Goal: Task Accomplishment & Management: Use online tool/utility

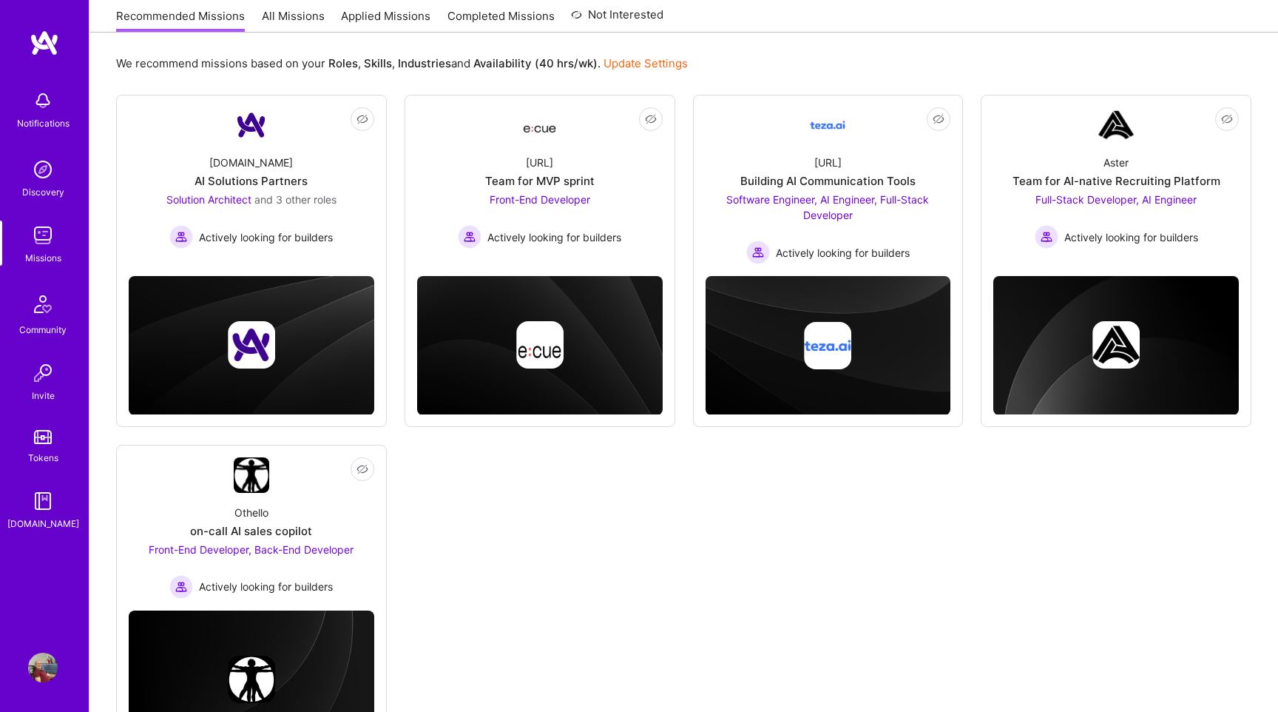
scroll to position [187, 0]
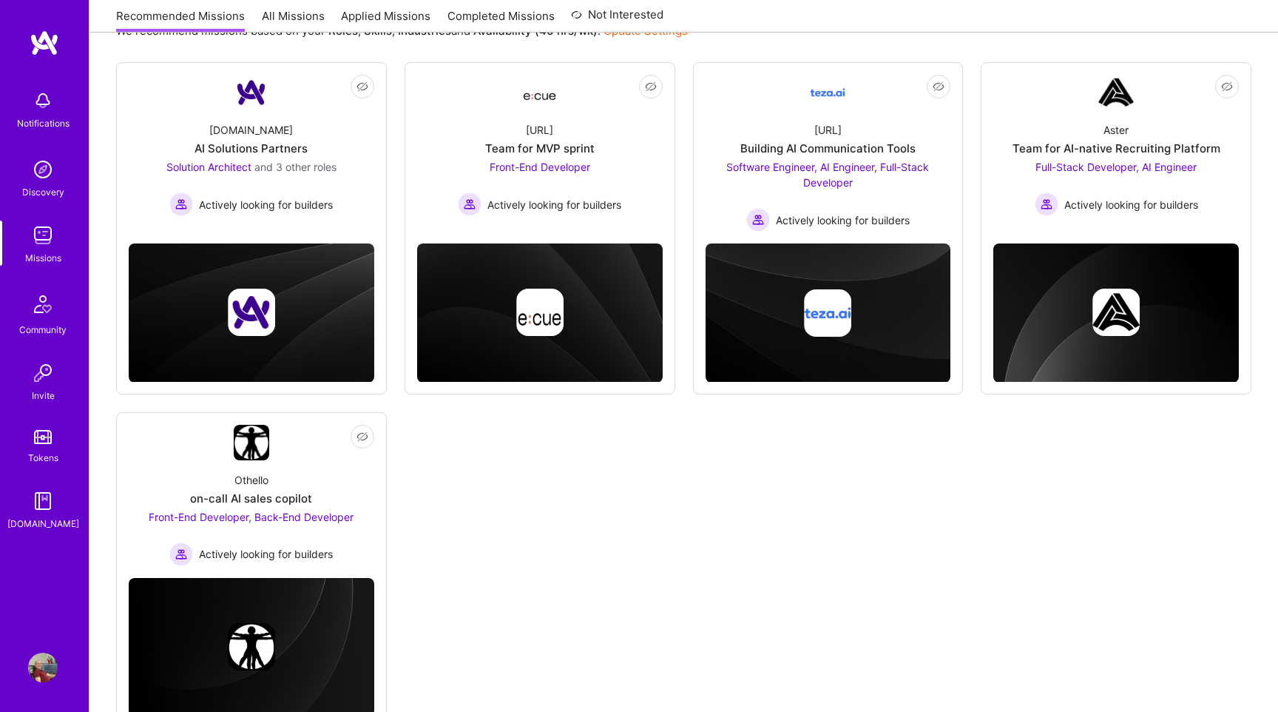
click at [297, 505] on div "on-call AI sales copilot" at bounding box center [251, 499] width 122 height 16
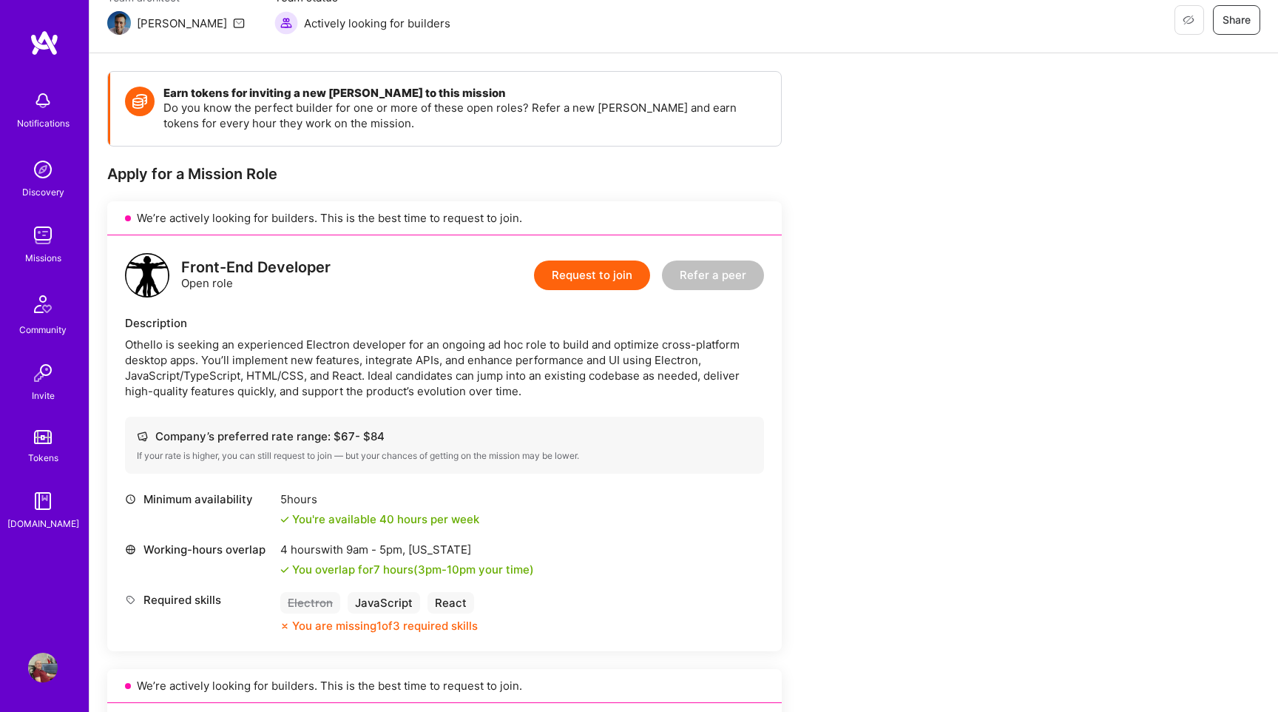
scroll to position [146, 0]
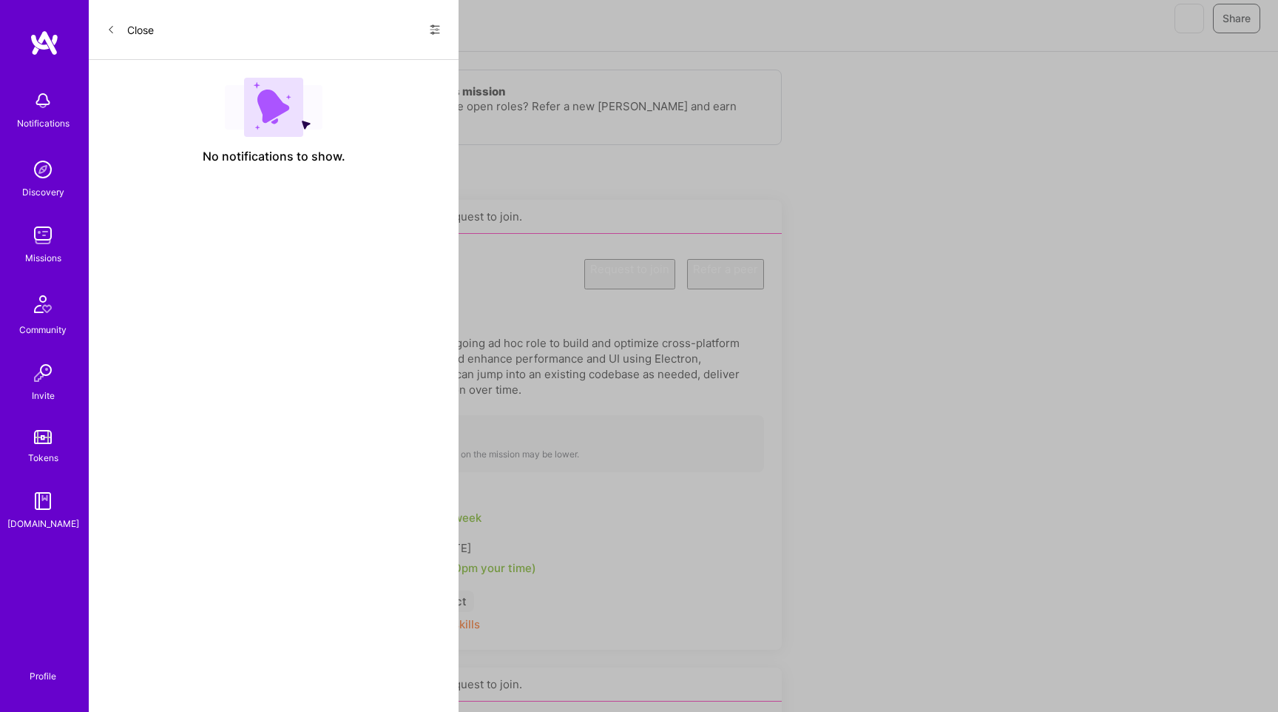
scroll to position [187, 0]
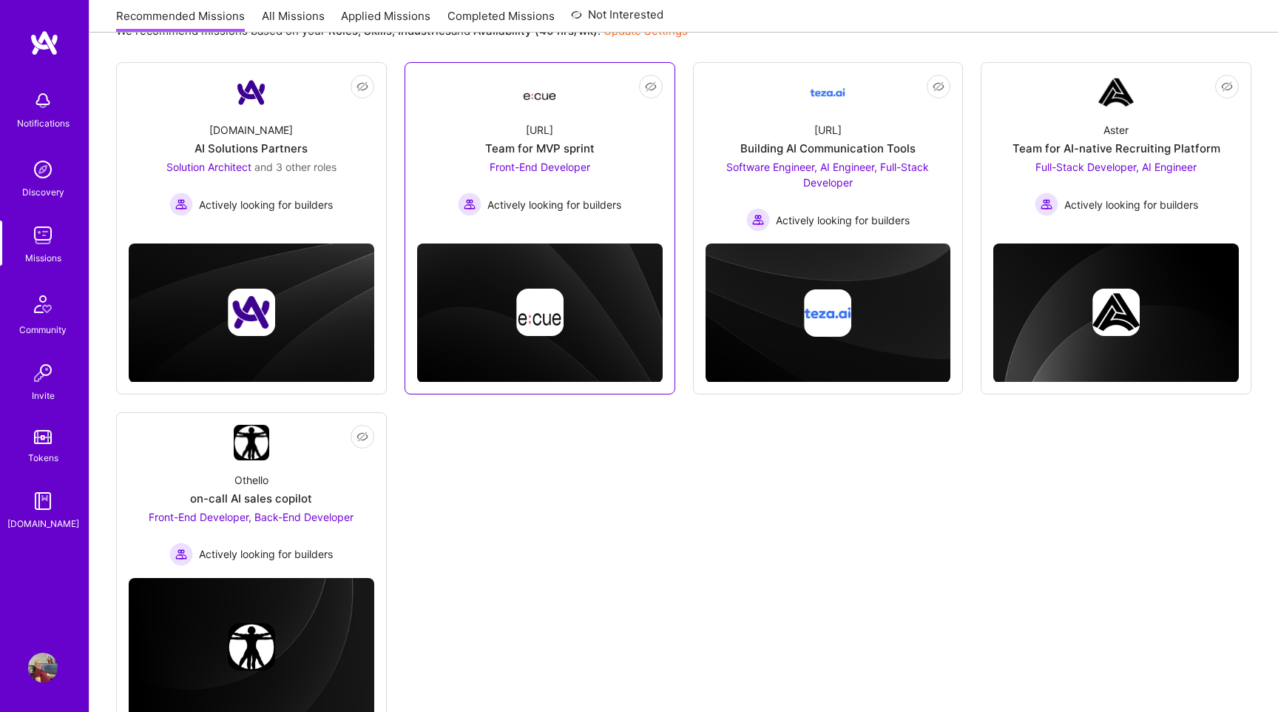
click at [533, 200] on span "Actively looking for builders" at bounding box center [555, 205] width 134 height 16
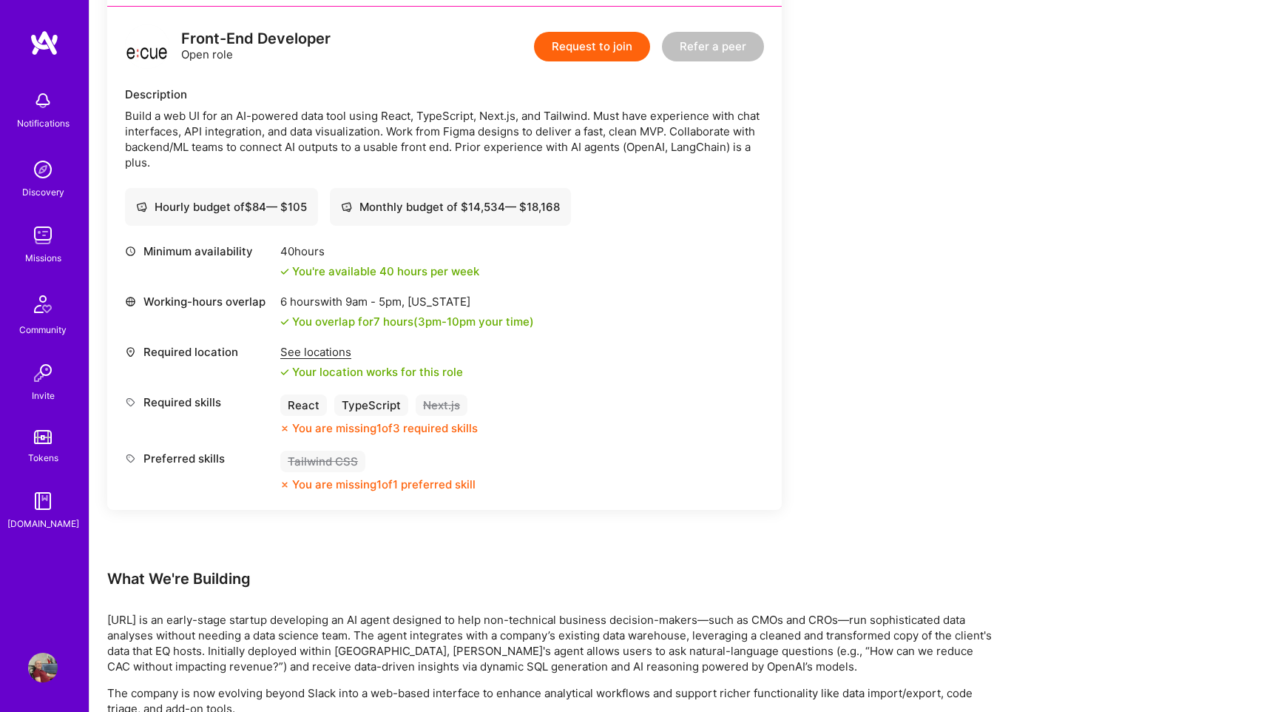
scroll to position [151, 0]
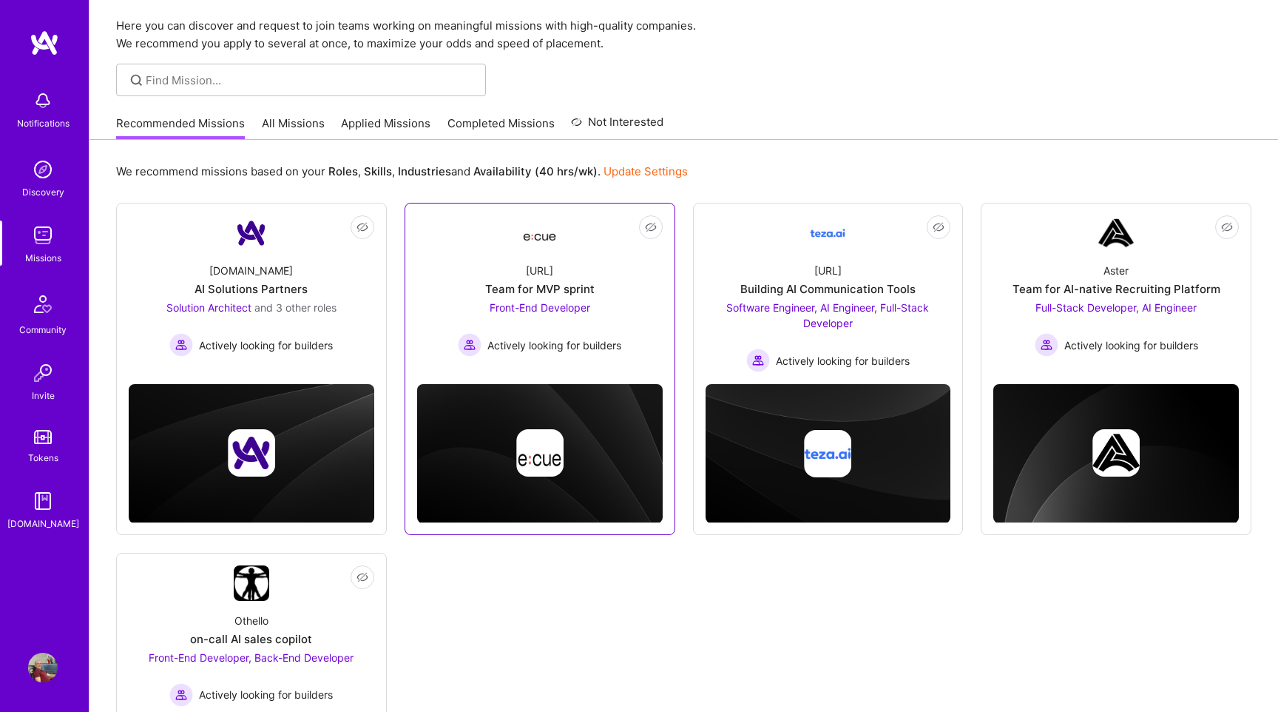
scroll to position [11, 0]
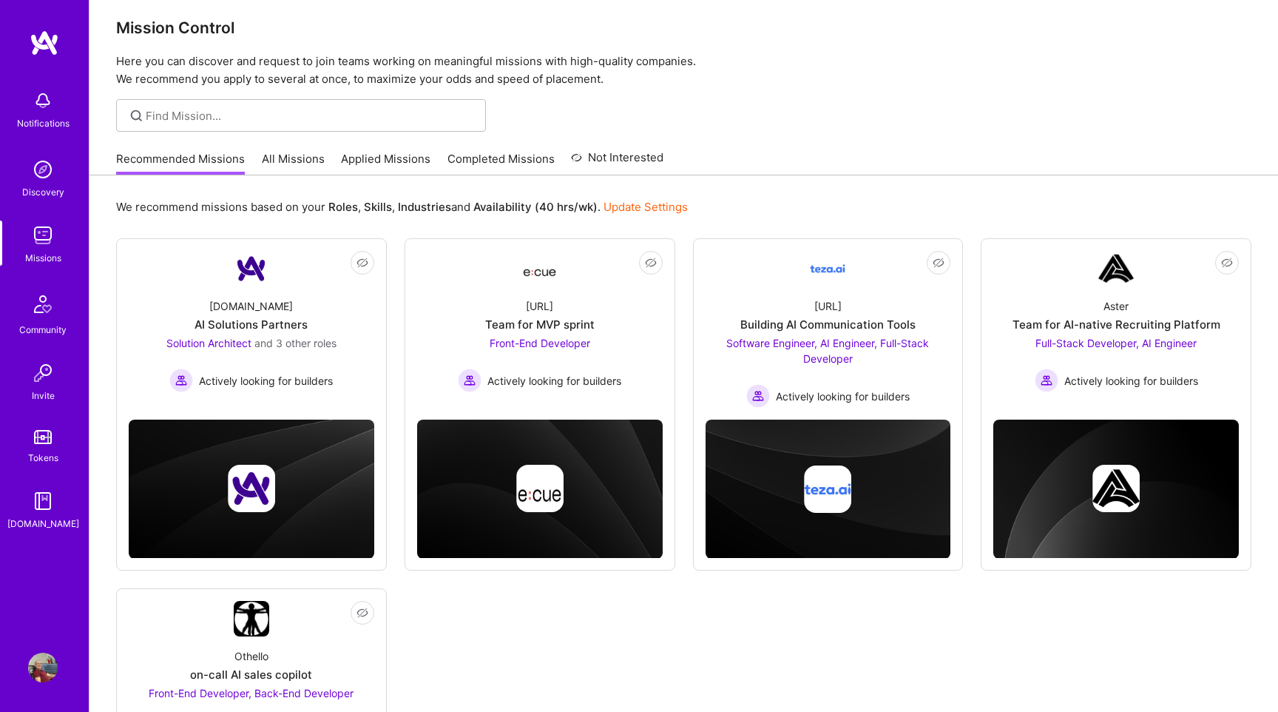
click at [393, 161] on link "Applied Missions" at bounding box center [386, 163] width 90 height 24
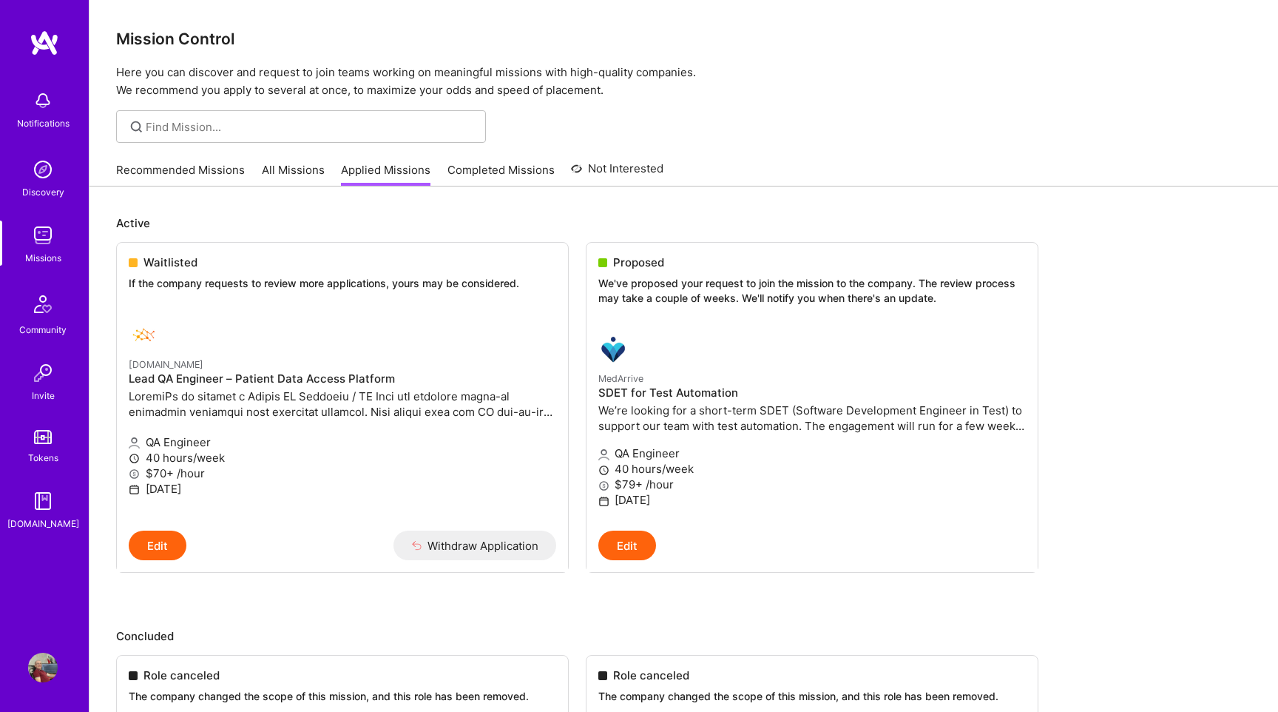
click at [298, 181] on link "All Missions" at bounding box center [293, 174] width 63 height 24
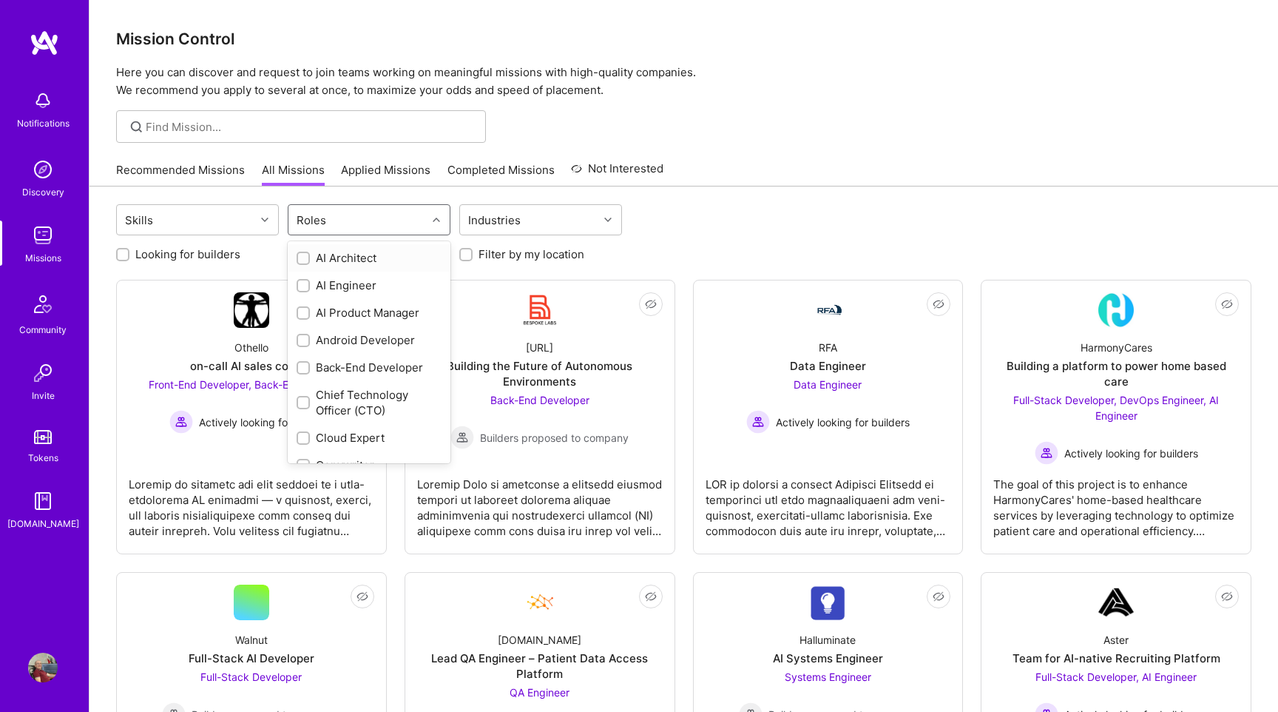
click at [354, 217] on div "Roles" at bounding box center [358, 220] width 138 height 30
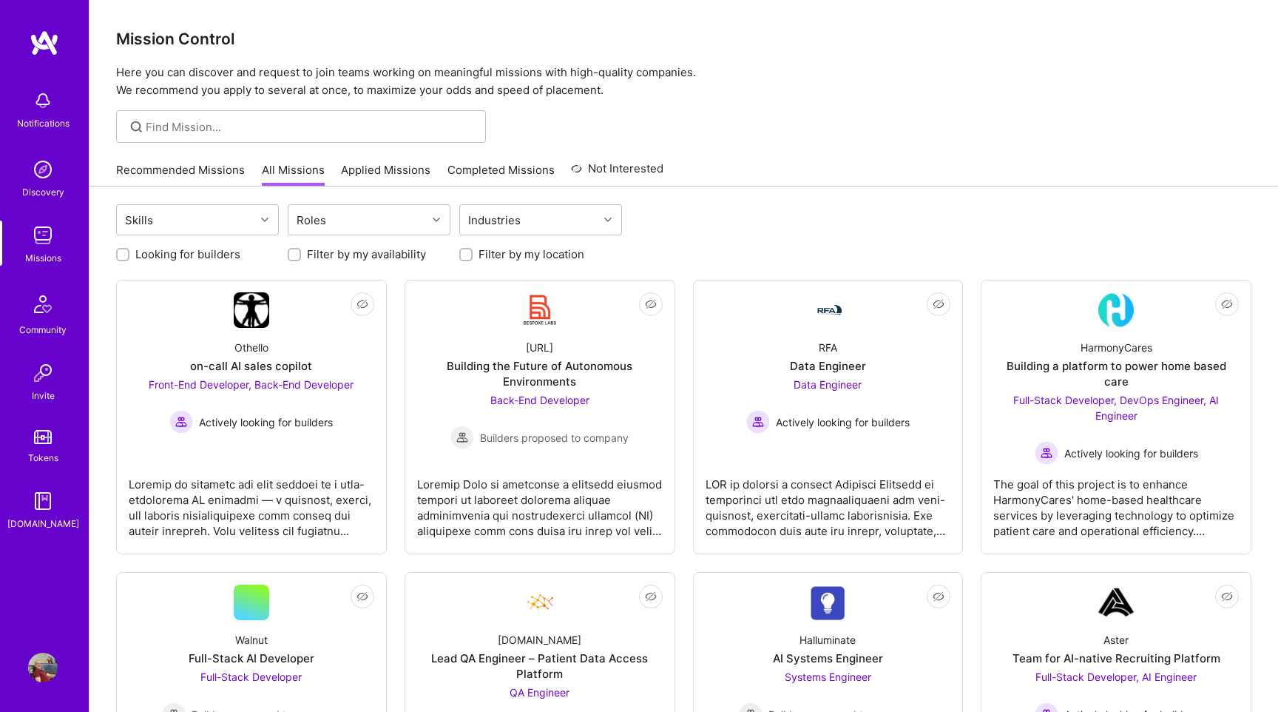
click at [376, 158] on div "Recommended Missions All Missions Applied Missions Completed Missions Not Inter…" at bounding box center [389, 170] width 547 height 32
click at [376, 168] on link "Applied Missions" at bounding box center [386, 174] width 90 height 24
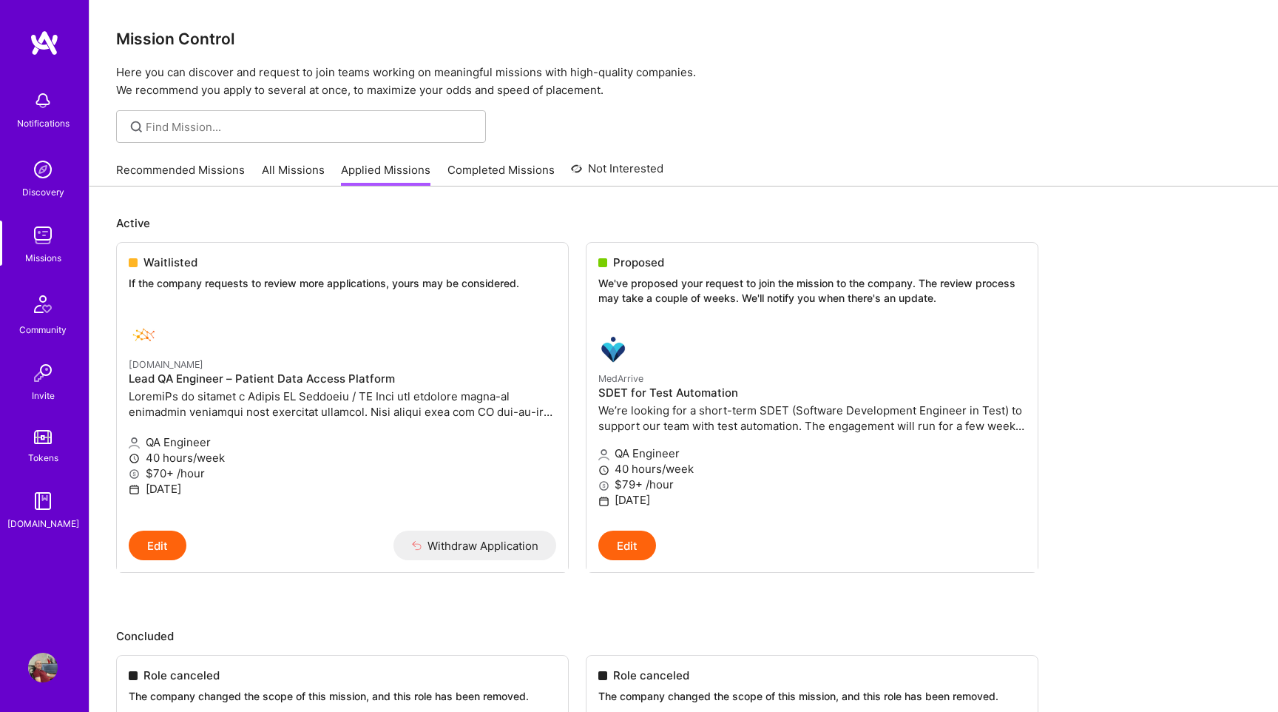
click at [290, 160] on div "Recommended Missions All Missions Applied Missions Completed Missions Not Inter…" at bounding box center [389, 170] width 547 height 32
click at [277, 164] on link "All Missions" at bounding box center [293, 174] width 63 height 24
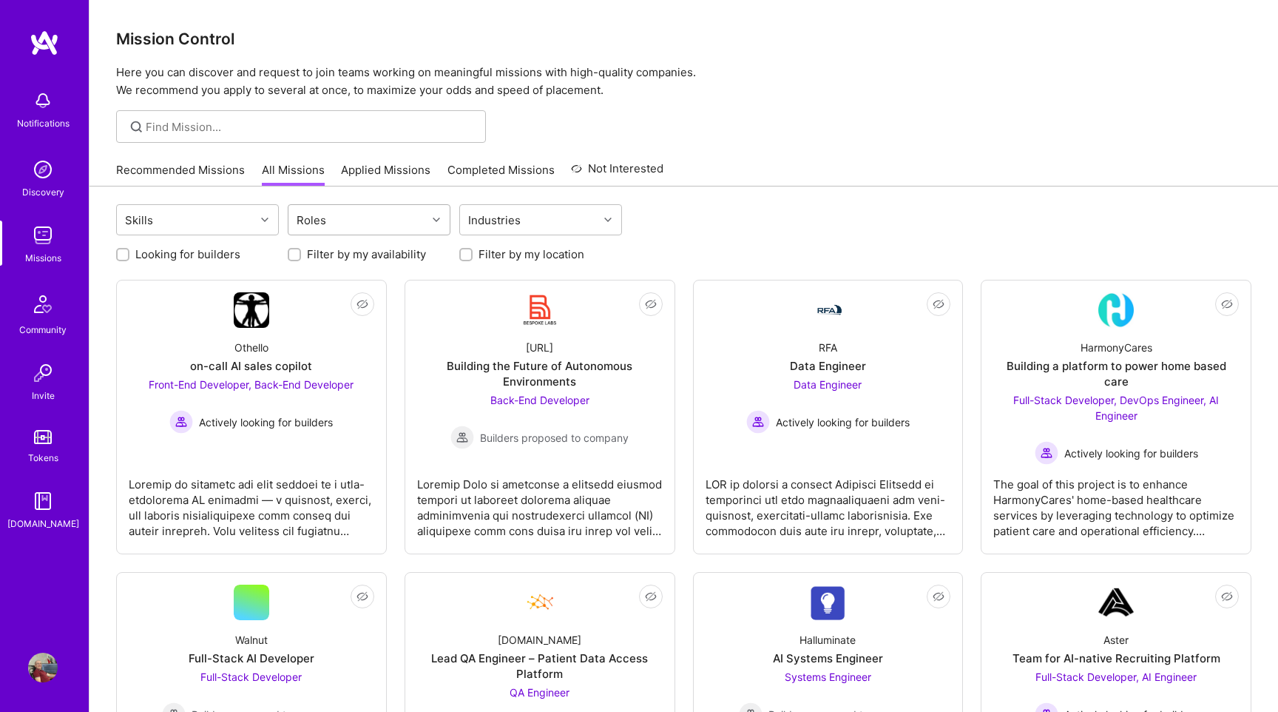
click at [377, 219] on div "Roles" at bounding box center [358, 220] width 138 height 30
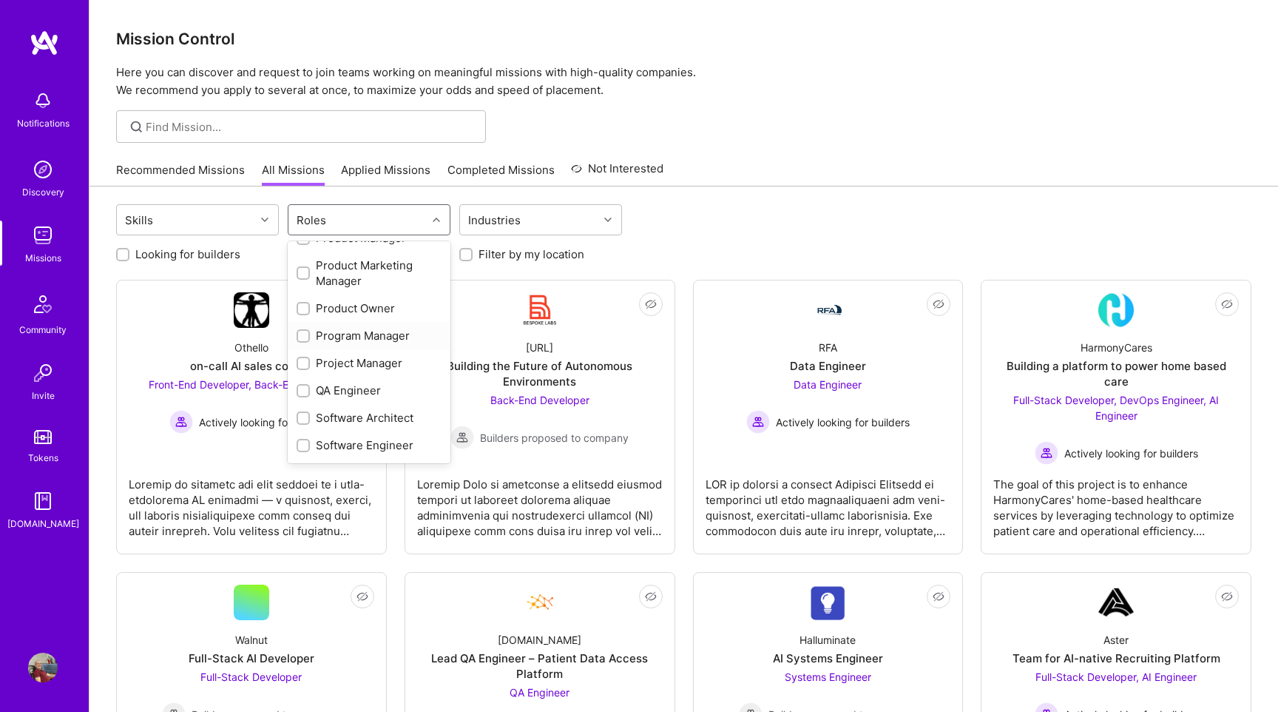
scroll to position [662, 0]
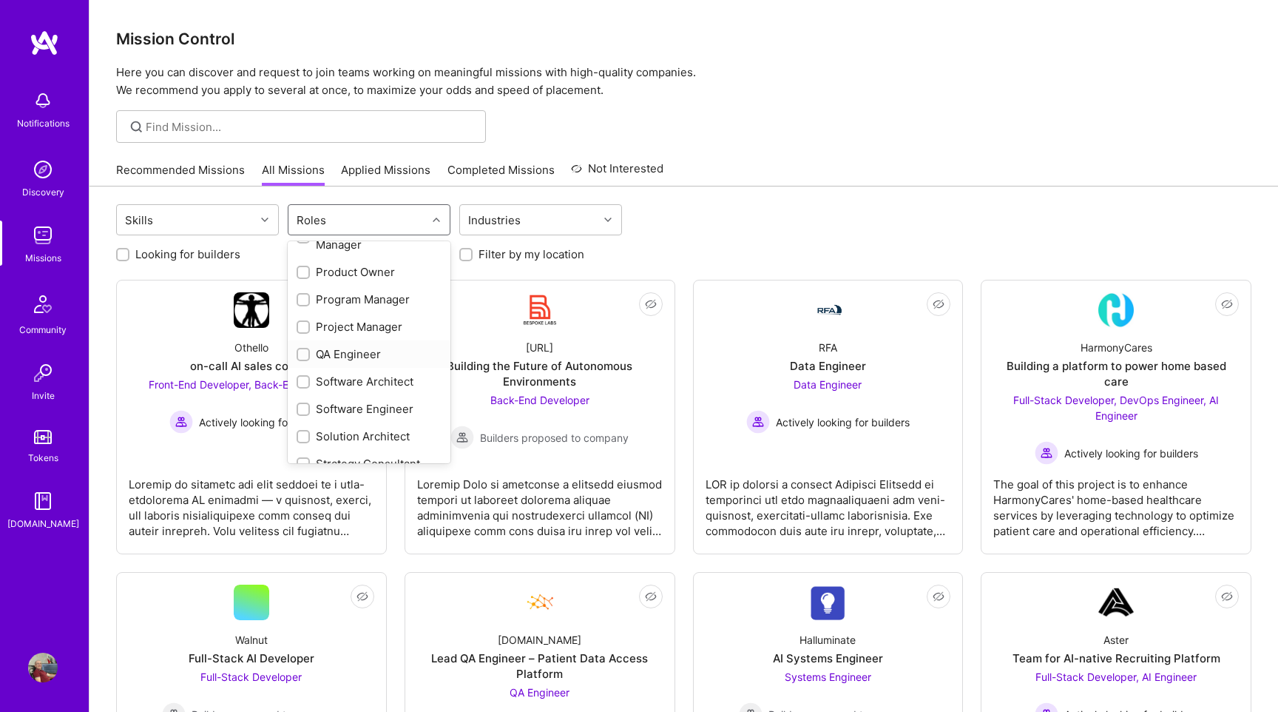
click at [357, 355] on div "QA Engineer" at bounding box center [369, 354] width 145 height 16
checkbox input "true"
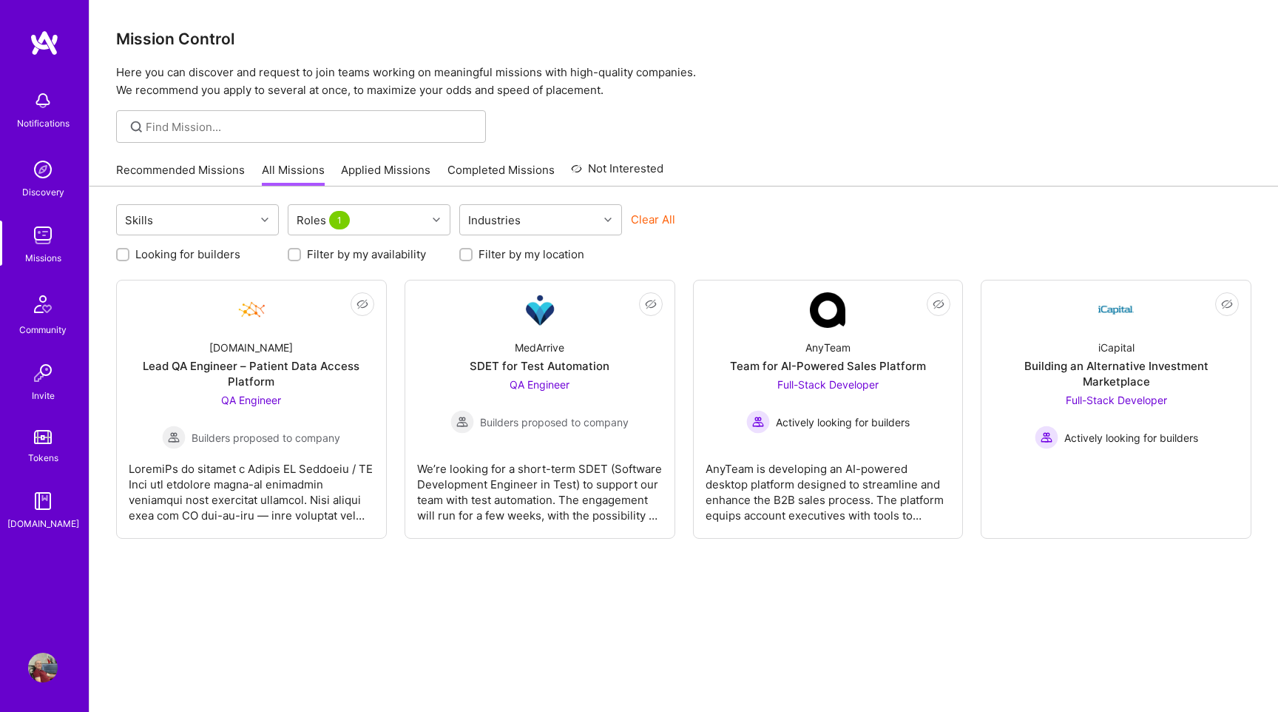
click at [836, 166] on div "Recommended Missions All Missions Applied Missions Completed Missions Not Inter…" at bounding box center [684, 170] width 1136 height 32
click at [890, 427] on span "Actively looking for builders" at bounding box center [843, 422] width 134 height 16
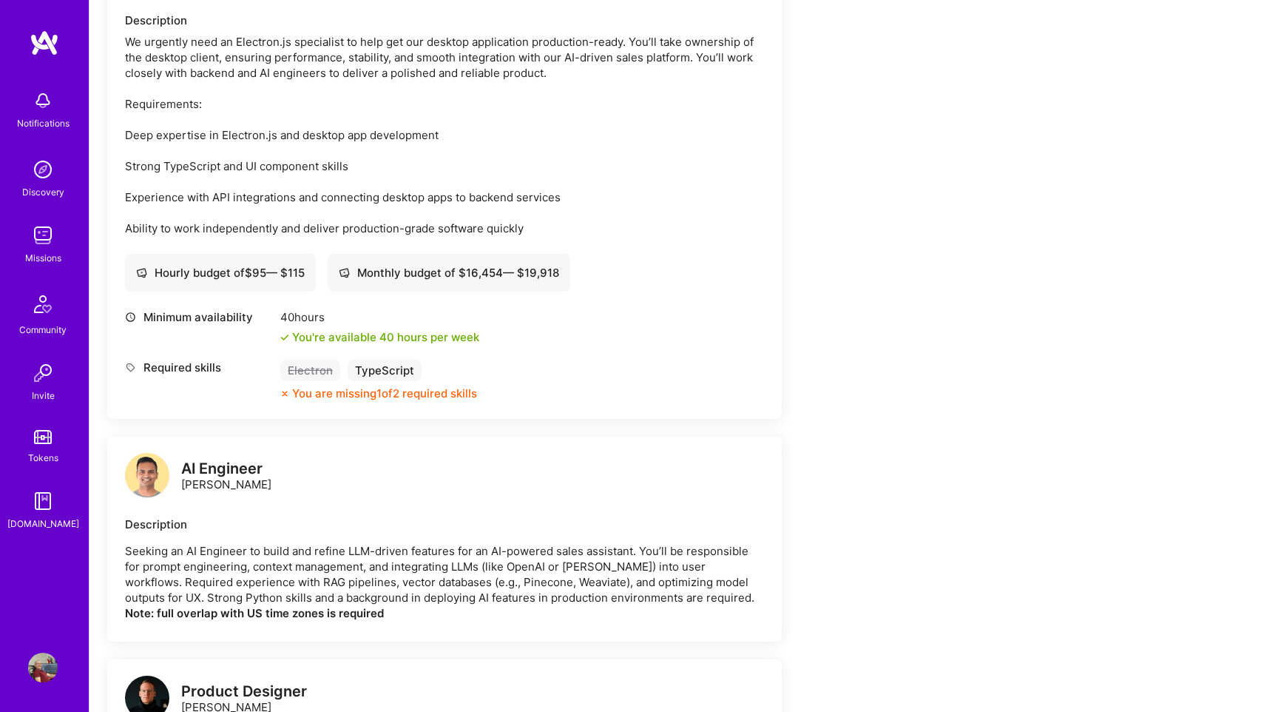
scroll to position [280, 0]
